Goal: Information Seeking & Learning: Learn about a topic

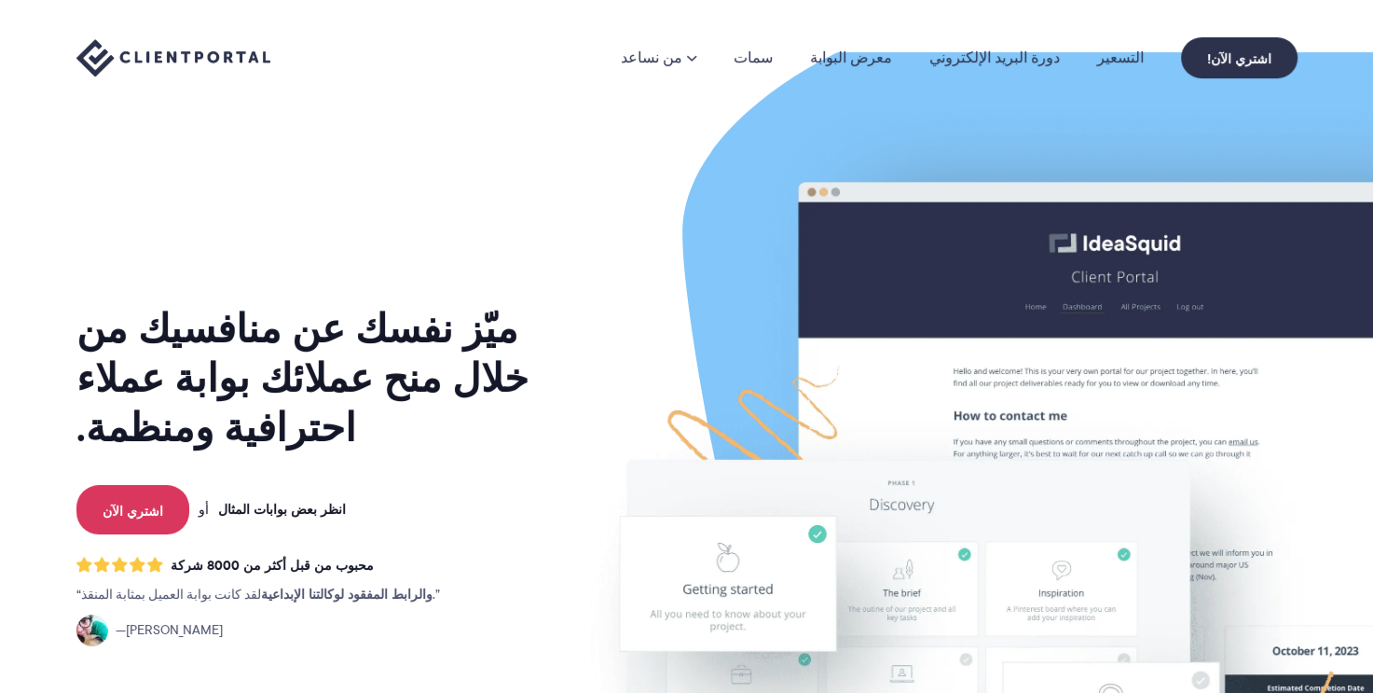
click at [246, 499] on font "انظر بعض بوابات المثال" at bounding box center [282, 509] width 128 height 21
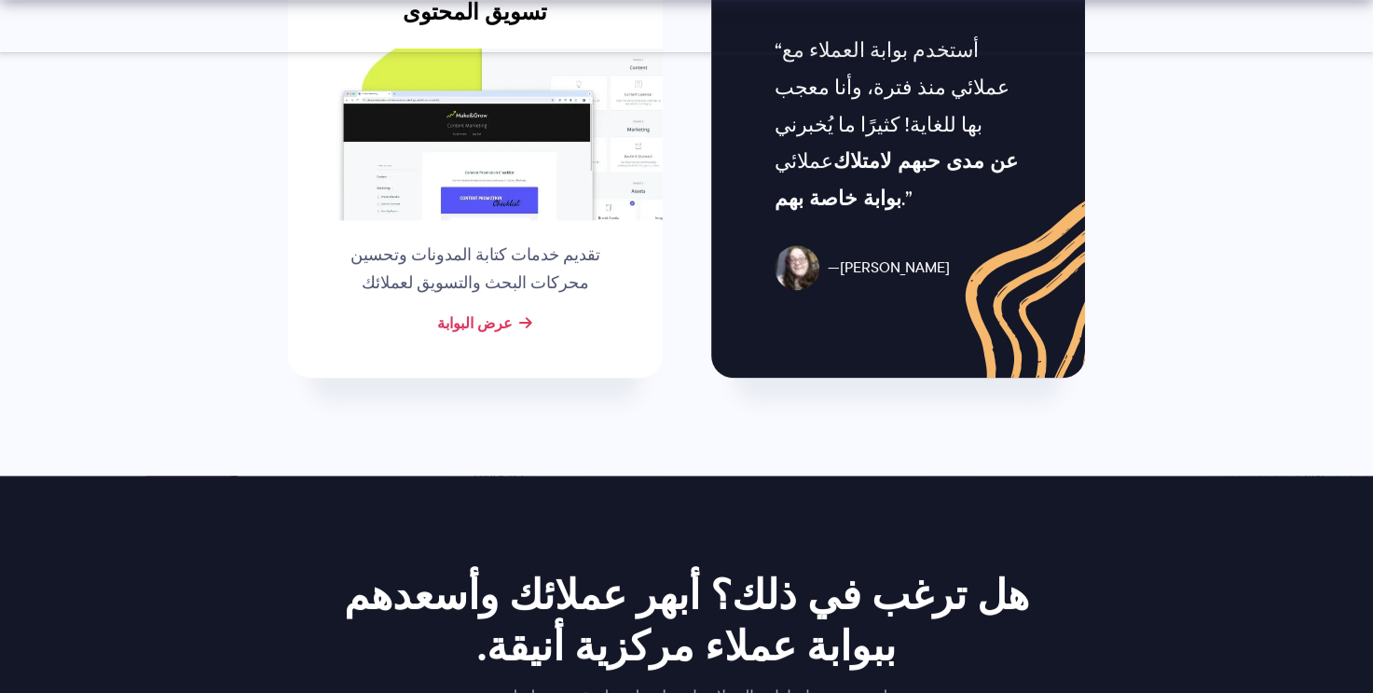
scroll to position [2076, 0]
